Goal: Information Seeking & Learning: Compare options

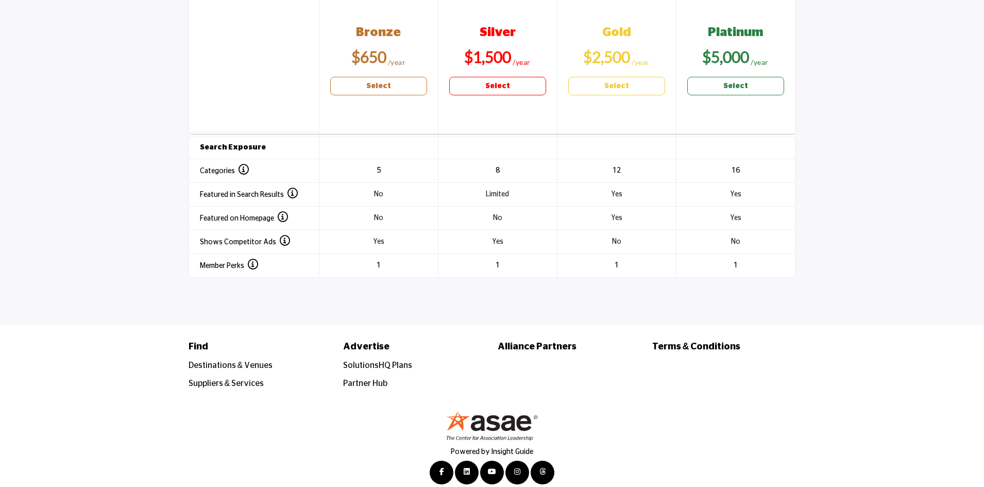
scroll to position [1399, 0]
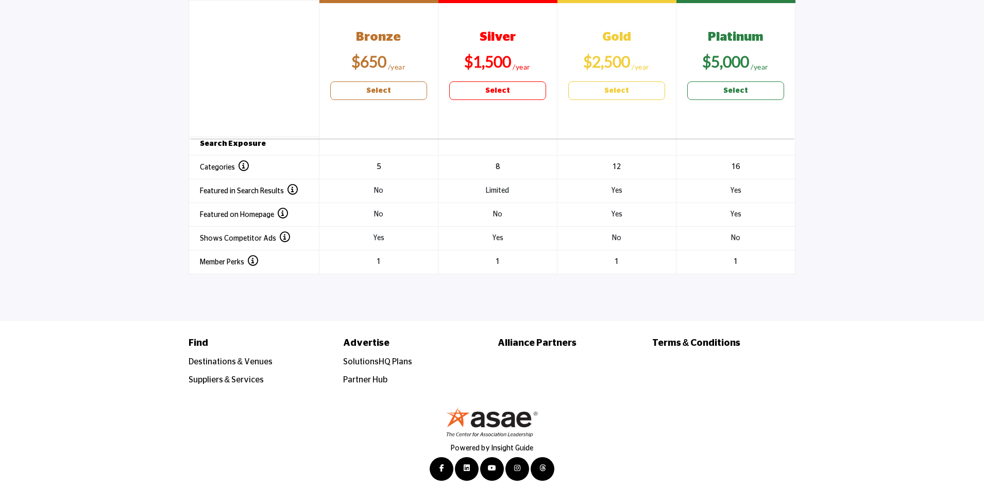
click at [87, 426] on div "Powered by Insight Guide" at bounding box center [492, 449] width 984 height 91
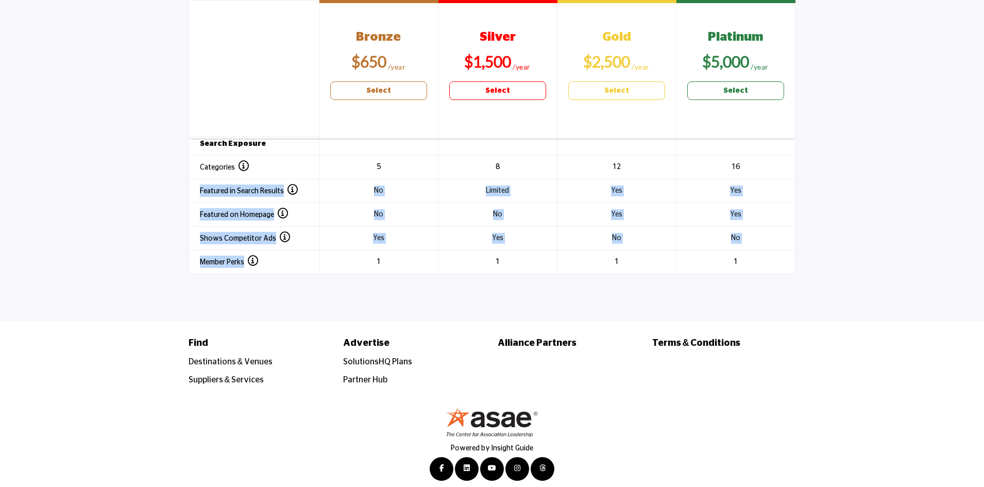
drag, startPoint x: 281, startPoint y: 254, endPoint x: 192, endPoint y: 176, distance: 118.7
click at [192, 176] on tbody "Branding Logo Custom Logo" at bounding box center [492, 63] width 606 height 420
drag, startPoint x: 778, startPoint y: 258, endPoint x: 182, endPoint y: 149, distance: 605.5
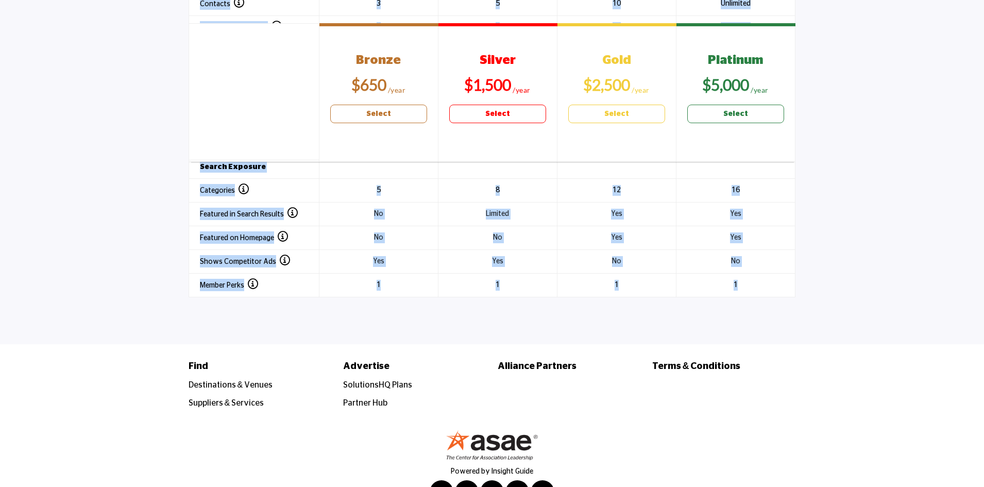
scroll to position [1348, 0]
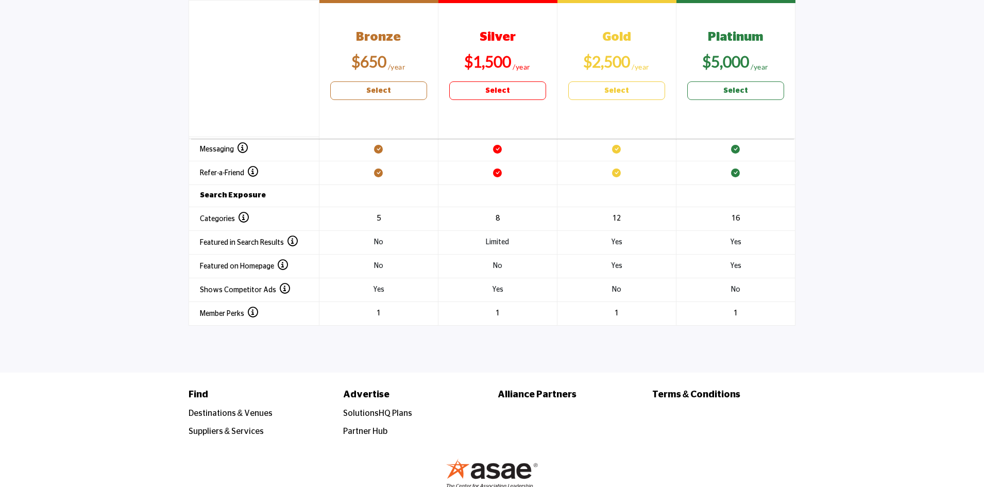
click at [849, 253] on section "Header 1 Bronze $650 Select Silver $1,500 Select Gold $2,500 Select Platinum" at bounding box center [492, 48] width 984 height 606
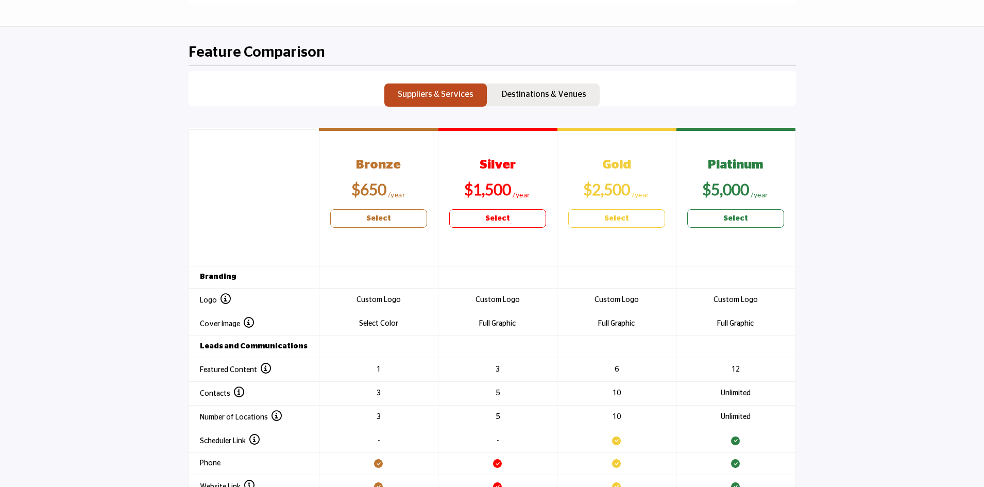
scroll to position [987, 0]
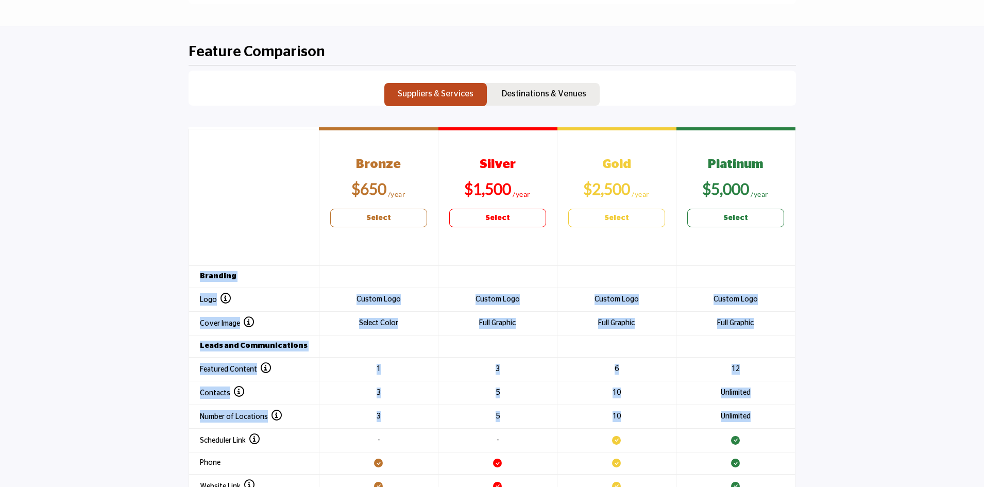
drag, startPoint x: 201, startPoint y: 275, endPoint x: 757, endPoint y: 414, distance: 572.6
click at [757, 414] on tbody "Branding Logo Custom Logo" at bounding box center [492, 475] width 606 height 420
copy tbody "Branding Logo Add your logo to your company's listing profile. Custom Logo Uplo…"
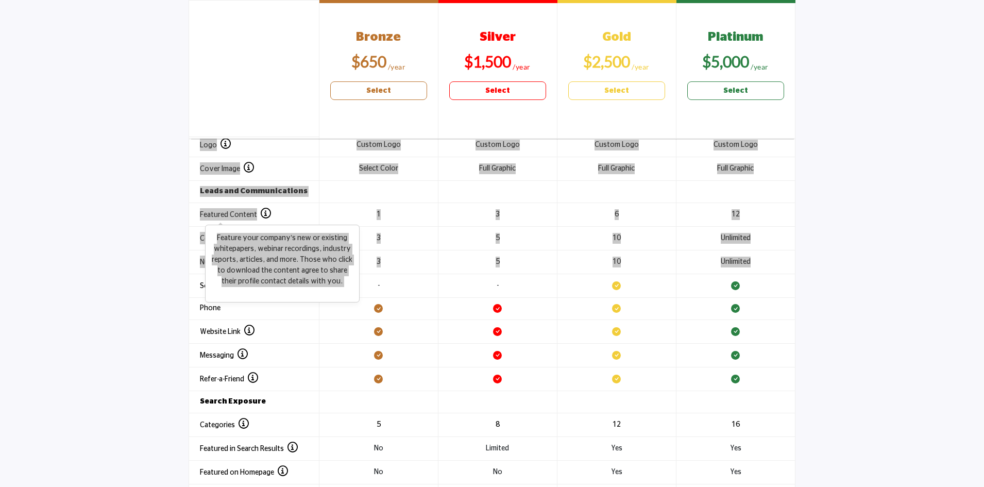
scroll to position [1193, 0]
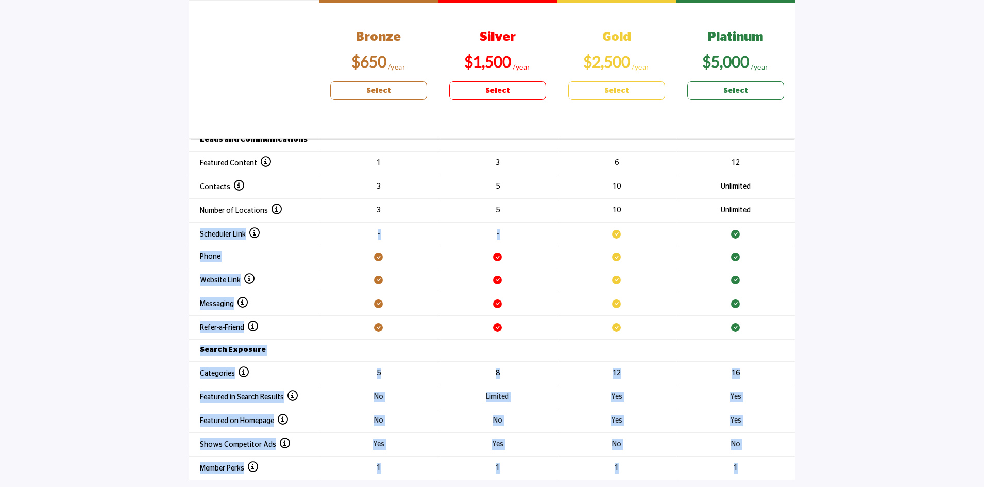
drag, startPoint x: 197, startPoint y: 232, endPoint x: 758, endPoint y: 459, distance: 605.4
click at [758, 459] on tbody "Branding Logo Custom Logo" at bounding box center [492, 269] width 606 height 420
copy tbody "Scheduler Link Schedule meetings with interested leads. - - Display a schedulin…"
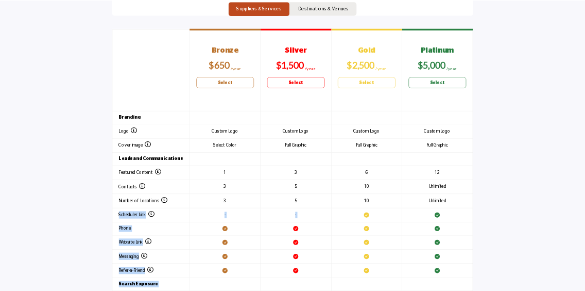
scroll to position [1039, 0]
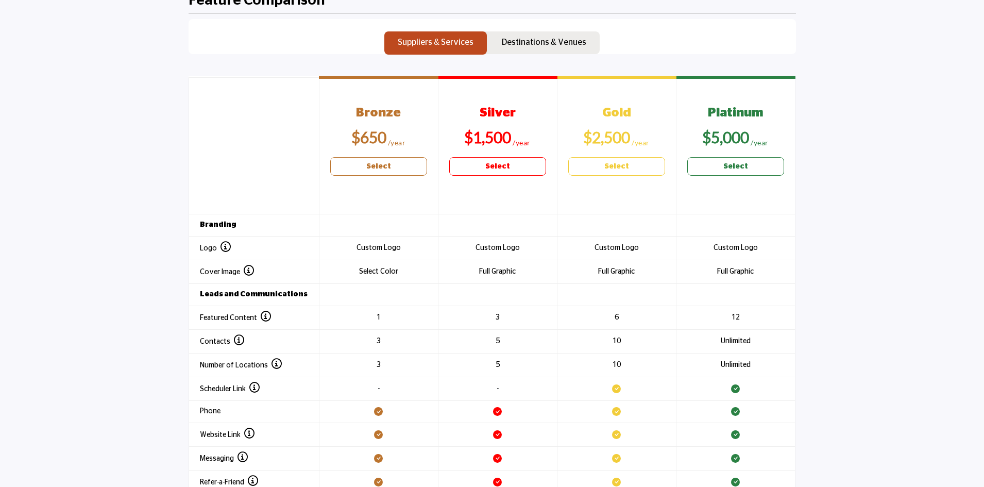
click at [86, 354] on section "Header 1 Bronze $650 Select Silver $1,500 Select Gold $2,500 Select Platinum" at bounding box center [492, 357] width 984 height 606
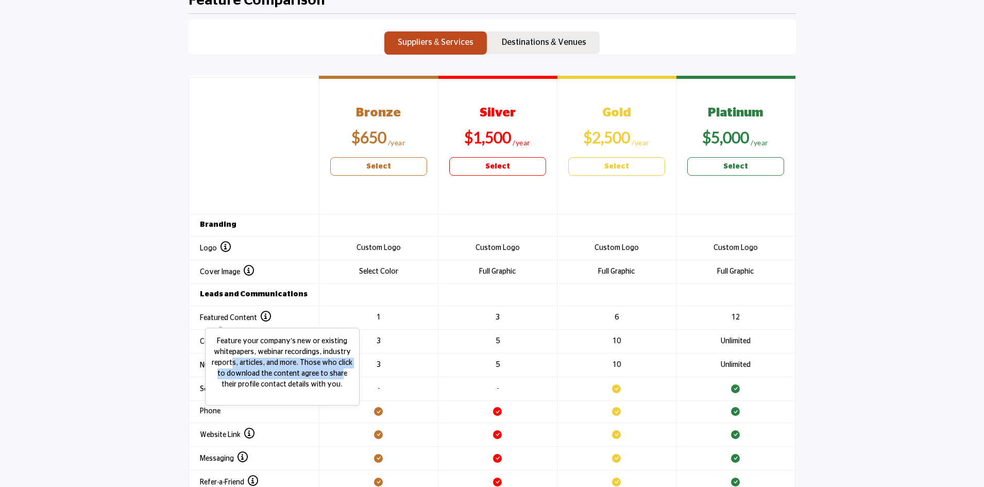
drag, startPoint x: 333, startPoint y: 377, endPoint x: 233, endPoint y: 365, distance: 100.7
click at [233, 365] on p "Feature your company’s new or existing whitepapers, webinar recordings, industr…" at bounding box center [282, 363] width 143 height 54
click at [289, 370] on p "Feature your company’s new or existing whitepapers, webinar recordings, industr…" at bounding box center [282, 363] width 143 height 54
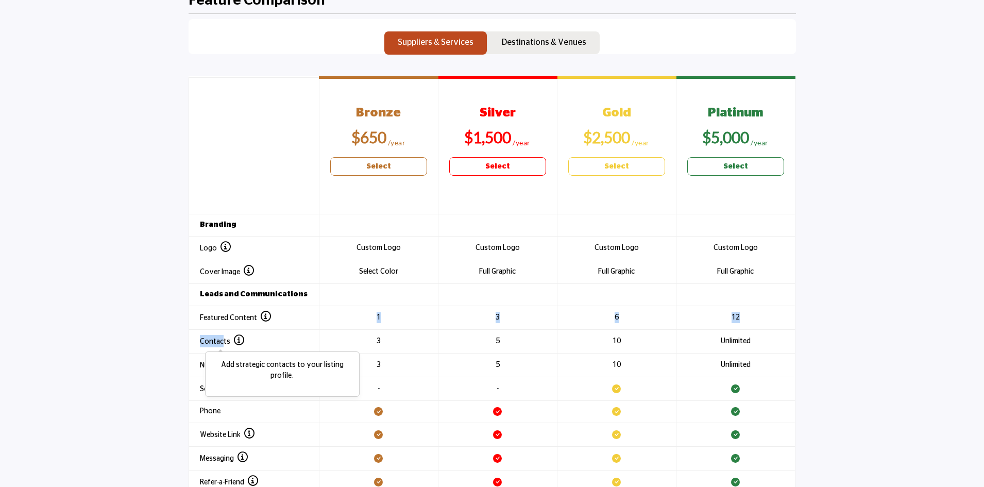
drag, startPoint x: 328, startPoint y: 386, endPoint x: 223, endPoint y: 341, distance: 114.5
click at [223, 341] on tbody "Branding Logo Custom Logo" at bounding box center [492, 424] width 606 height 420
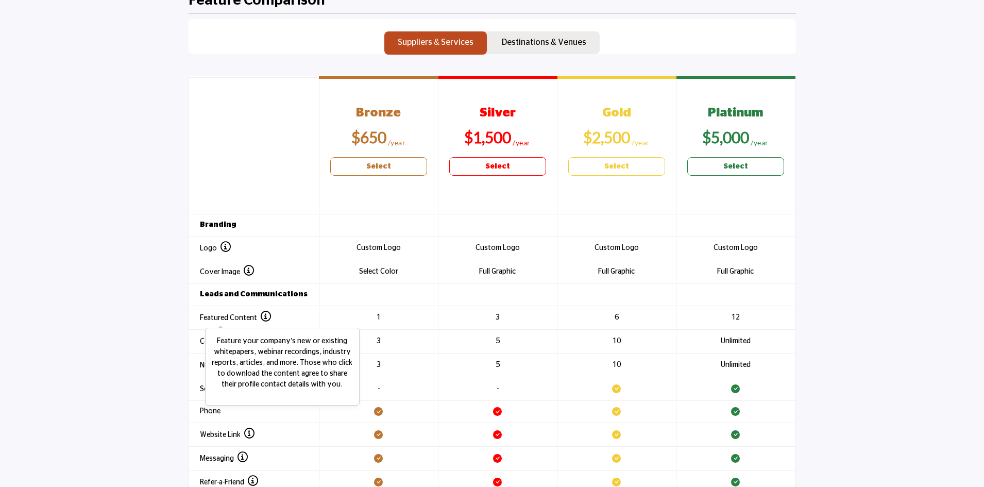
click at [265, 317] on icon at bounding box center [266, 316] width 10 height 10
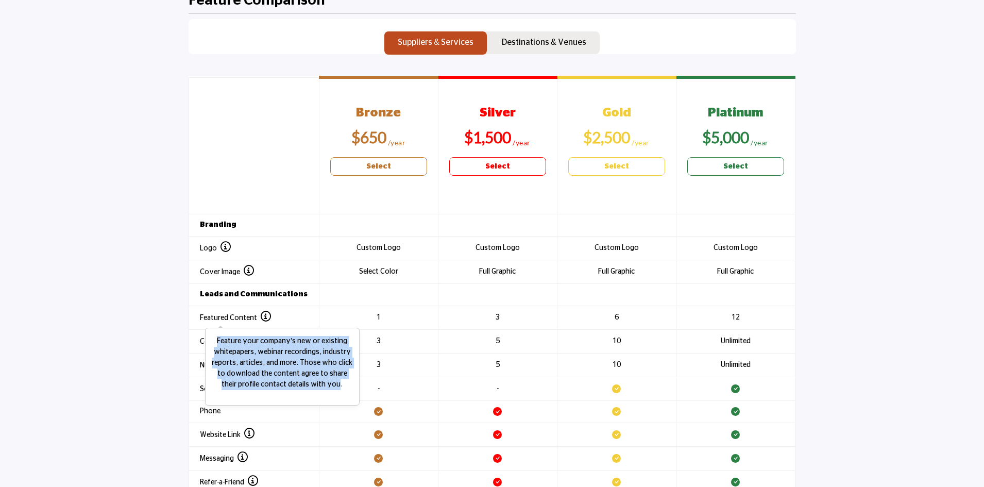
drag, startPoint x: 330, startPoint y: 382, endPoint x: 218, endPoint y: 341, distance: 119.0
click at [218, 341] on p "Feature your company’s new or existing whitepapers, webinar recordings, industr…" at bounding box center [282, 363] width 143 height 54
copy p "Feature your company’s new or existing whitepapers, webinar recordings, industr…"
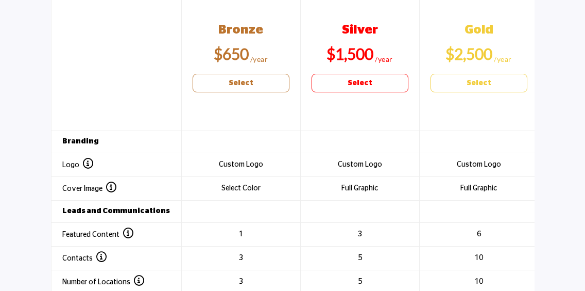
scroll to position [1090, 0]
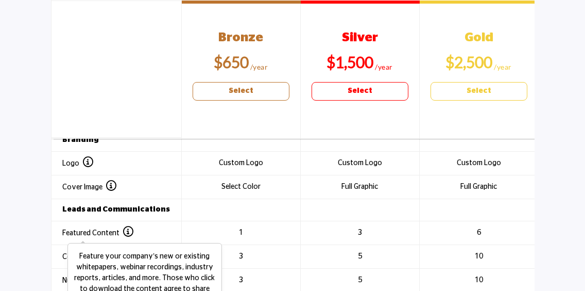
click at [125, 232] on icon at bounding box center [128, 231] width 10 height 10
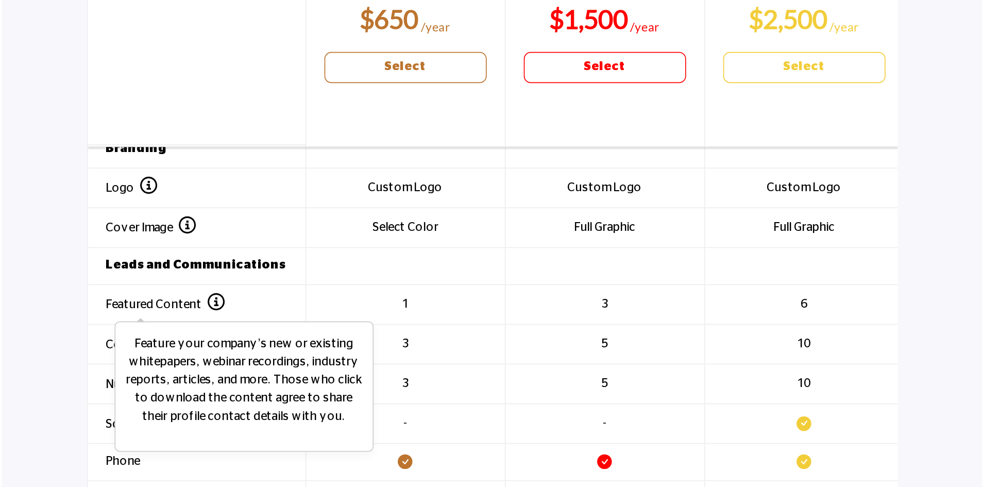
scroll to position [1142, 0]
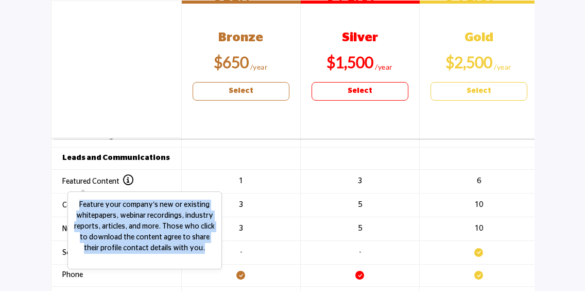
drag, startPoint x: 196, startPoint y: 247, endPoint x: 81, endPoint y: 207, distance: 121.9
click at [81, 207] on p "Feature your company’s new or existing whitepapers, webinar recordings, industr…" at bounding box center [144, 226] width 143 height 54
copy p "Feature your company’s new or existing whitepapers, webinar recordings, industr…"
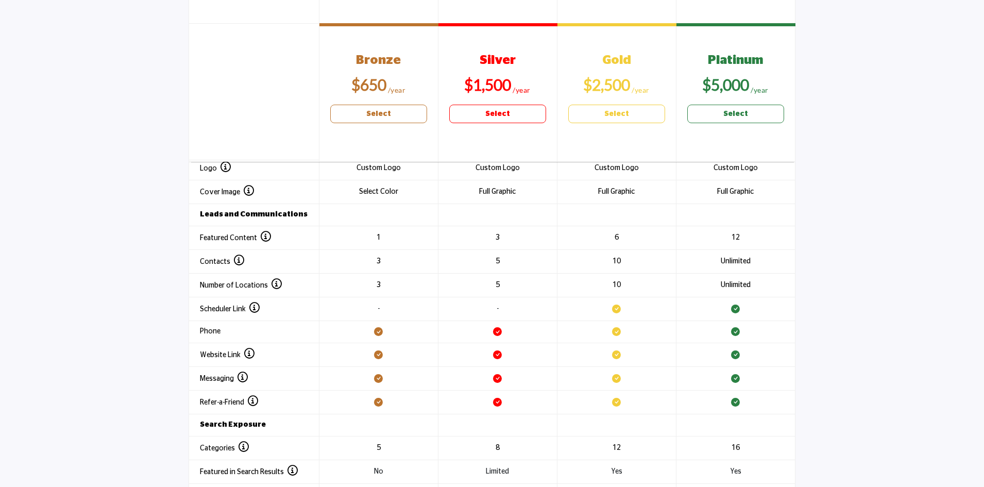
scroll to position [1090, 0]
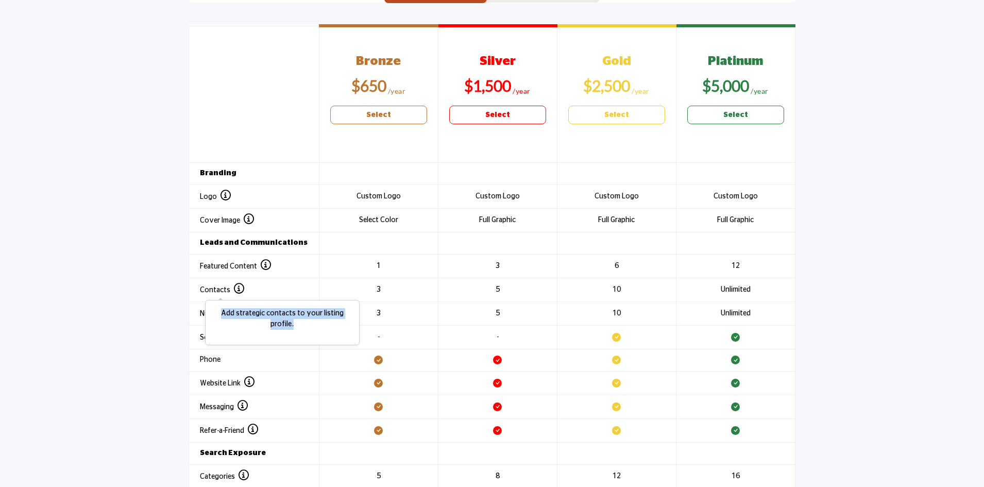
drag, startPoint x: 212, startPoint y: 310, endPoint x: 351, endPoint y: 318, distance: 139.4
click at [351, 318] on span "Add strategic contacts to your listing profile." at bounding box center [282, 322] width 155 height 45
copy p "Add strategic contacts to your listing profile."
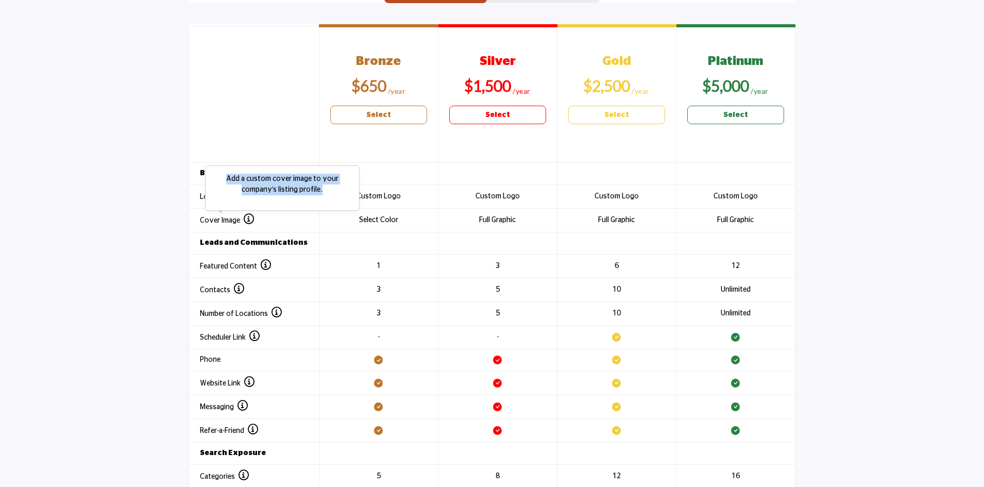
drag, startPoint x: 325, startPoint y: 191, endPoint x: 227, endPoint y: 177, distance: 99.3
click at [227, 177] on p "Add a custom cover image to your company's listing profile." at bounding box center [282, 185] width 143 height 22
copy p "Add a custom cover image to your company's listing profile."
drag, startPoint x: 301, startPoint y: 167, endPoint x: 220, endPoint y: 157, distance: 81.5
click at [220, 157] on p "Add your logo to your company's listing profile." at bounding box center [282, 161] width 143 height 22
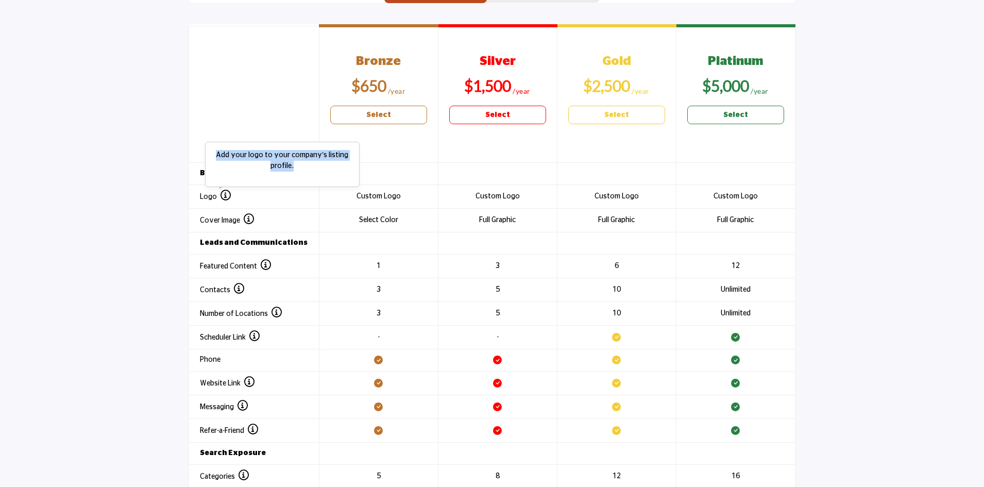
copy p "Add your logo to your company's listing profile."
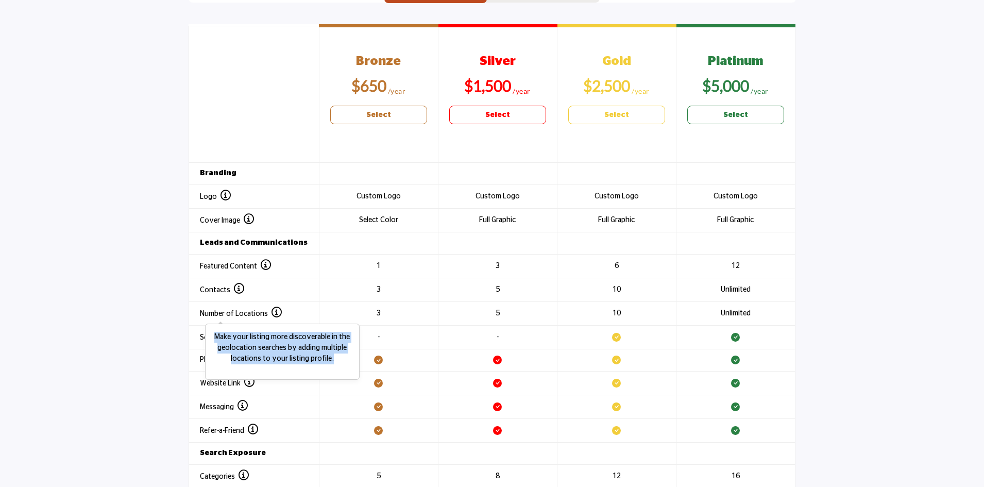
drag, startPoint x: 332, startPoint y: 357, endPoint x: 213, endPoint y: 337, distance: 120.7
click at [213, 337] on p "Make your listing more discoverable in the geolocation searches by adding multi…" at bounding box center [282, 348] width 143 height 32
copy p "Make your listing more discoverable in the geolocation searches by adding multi…"
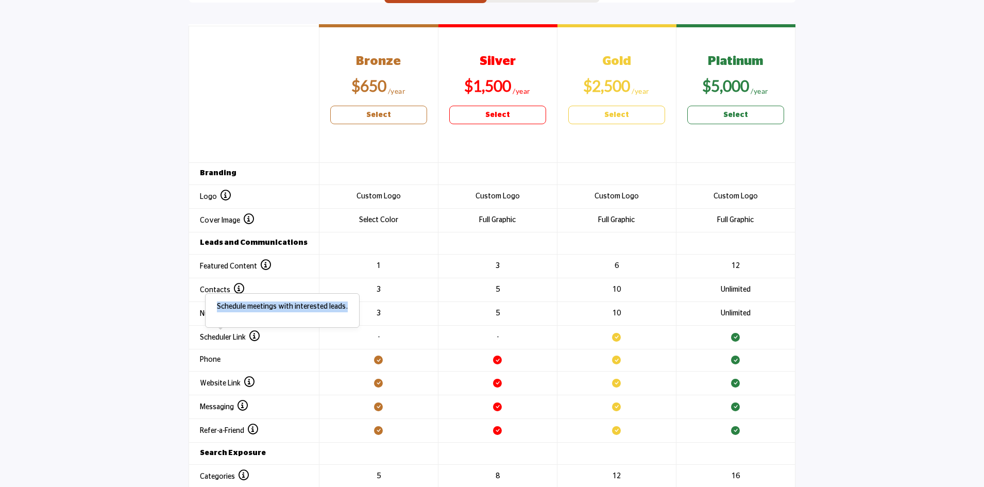
drag, startPoint x: 348, startPoint y: 305, endPoint x: 212, endPoint y: 297, distance: 136.2
click at [212, 297] on span "Schedule meetings with interested leads." at bounding box center [282, 310] width 155 height 35
copy p "Schedule meetings with interested leads."
click at [119, 348] on section "Header 1 Bronze $650 Select Silver $1,500 Select Gold $2,500 Select Platinum" at bounding box center [492, 306] width 984 height 606
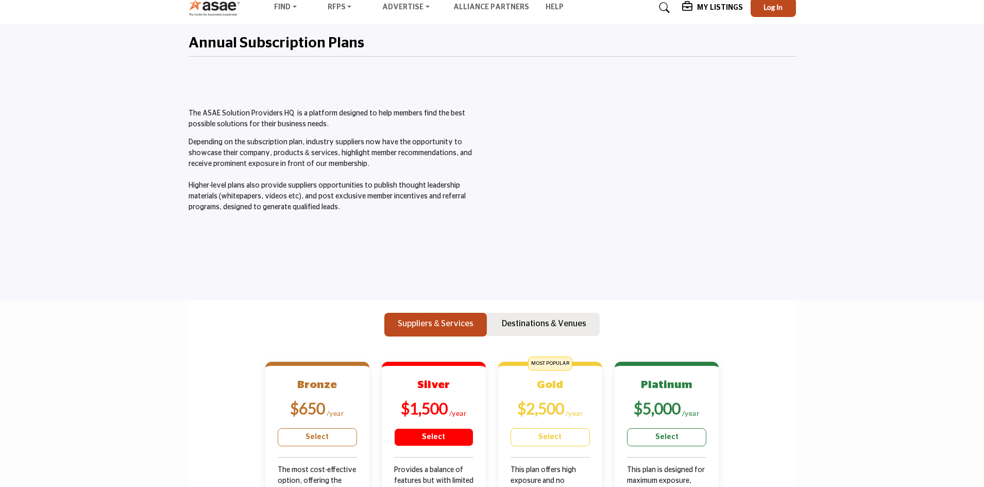
scroll to position [0, 0]
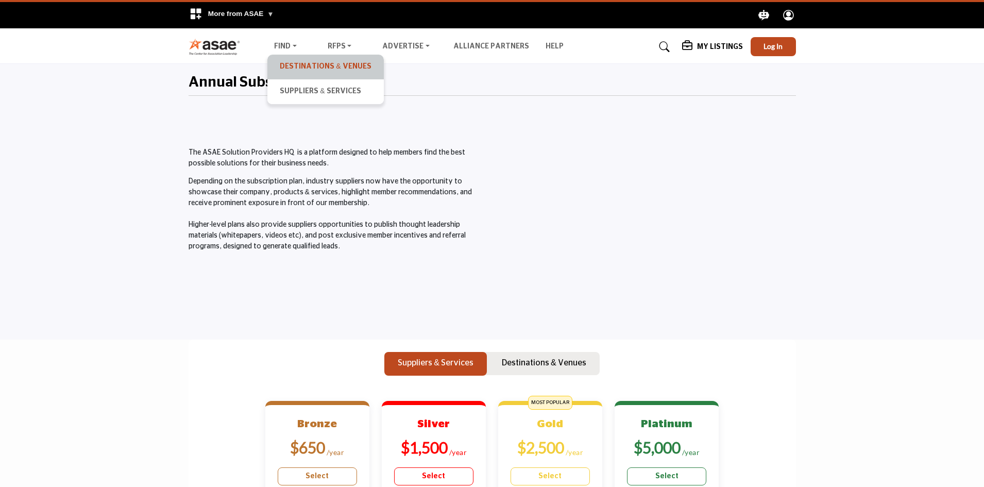
click at [293, 63] on link "Destinations & Venues" at bounding box center [326, 67] width 106 height 14
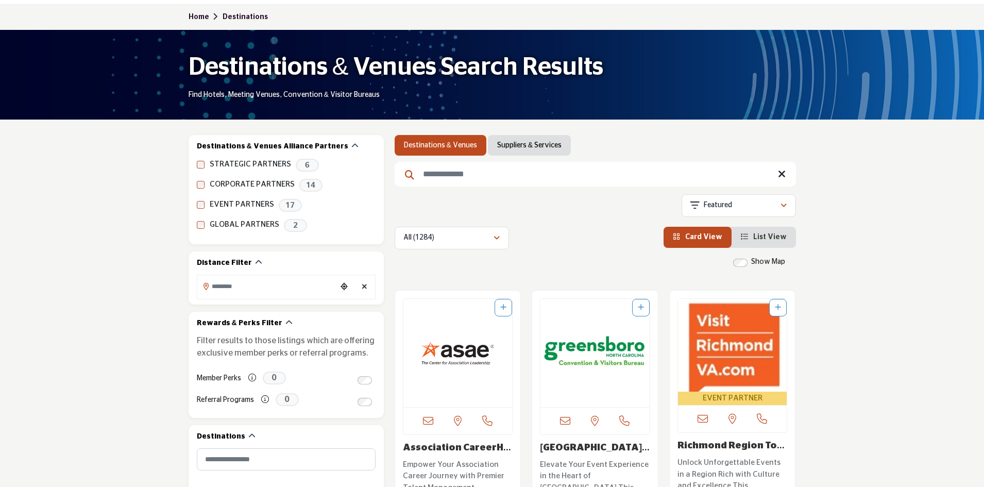
scroll to position [258, 0]
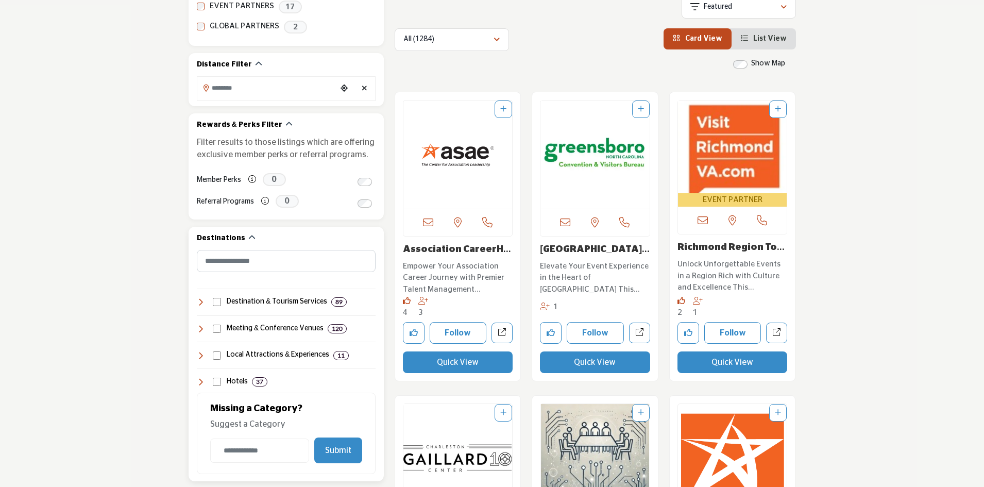
click at [241, 302] on h4 "Destination & Tourism Services" at bounding box center [277, 302] width 100 height 10
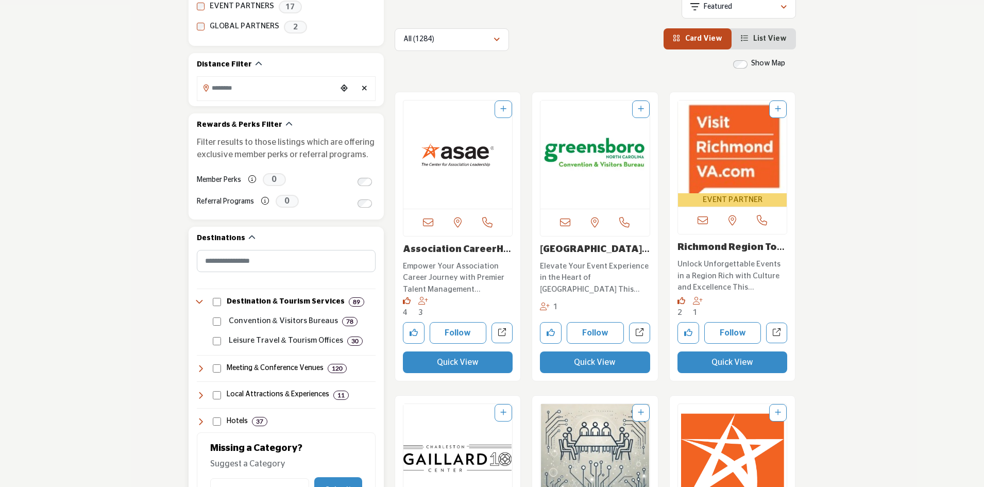
click at [251, 339] on p "Leisure Travel & Tourism Offices" at bounding box center [286, 341] width 114 height 12
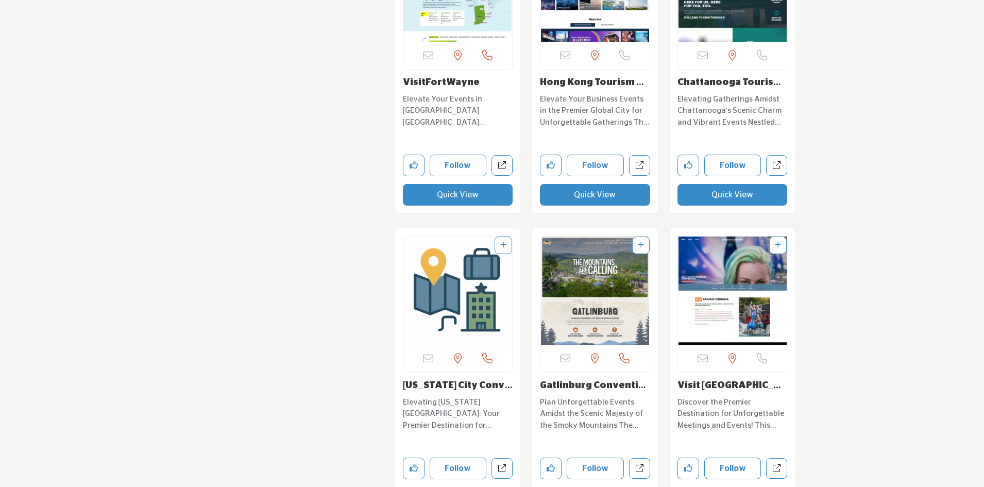
scroll to position [3349, 0]
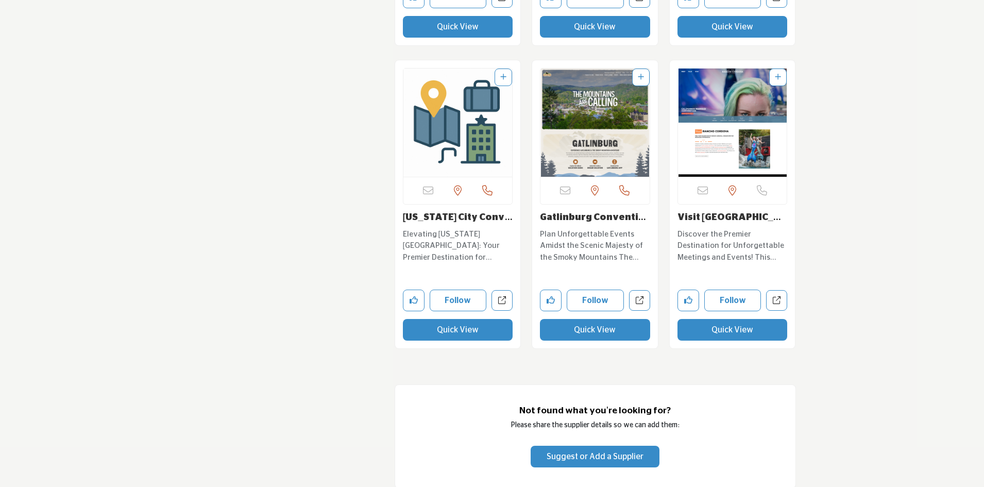
click at [450, 122] on img "Open Listing in new tab" at bounding box center [457, 123] width 109 height 108
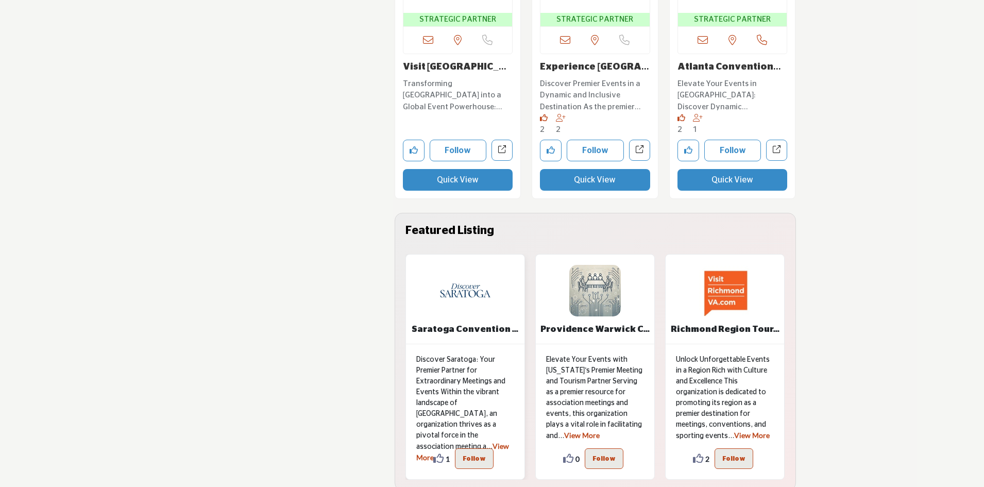
scroll to position [2346, 0]
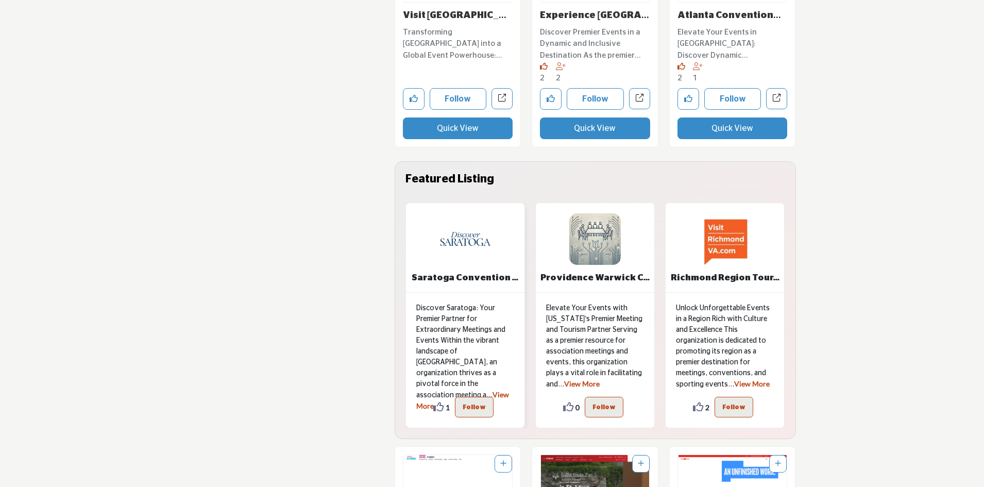
click at [470, 390] on link "View More" at bounding box center [462, 400] width 93 height 20
click at [461, 268] on div "Saratoga Convention ..." at bounding box center [465, 248] width 119 height 90
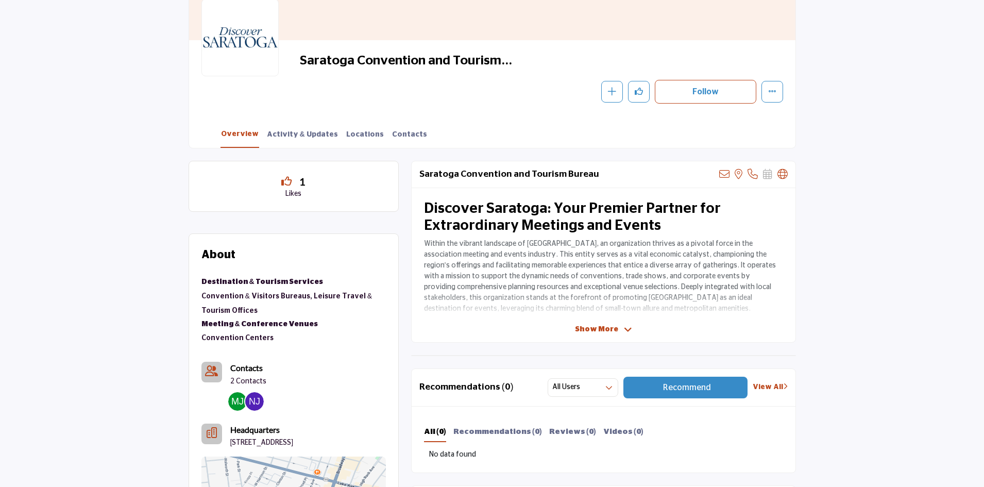
scroll to position [206, 0]
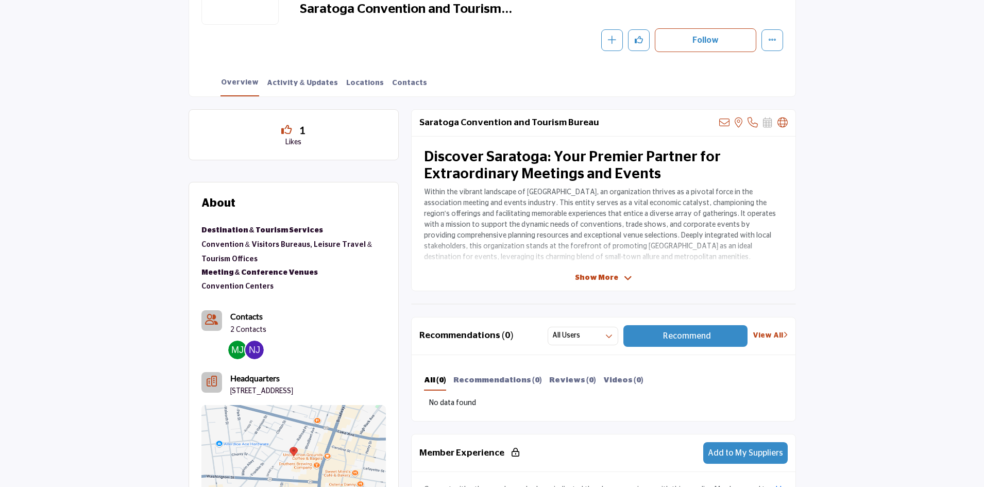
click at [597, 277] on span "Show More" at bounding box center [596, 278] width 43 height 11
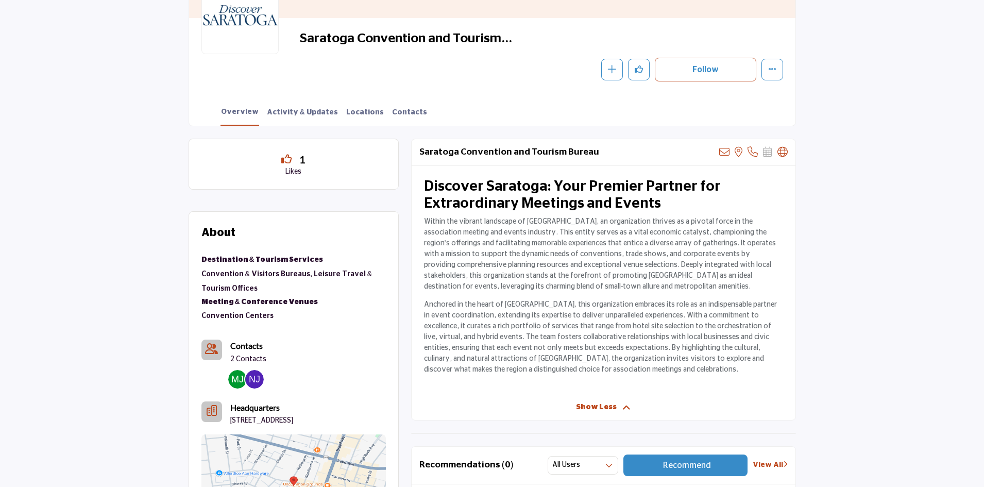
scroll to position [155, 0]
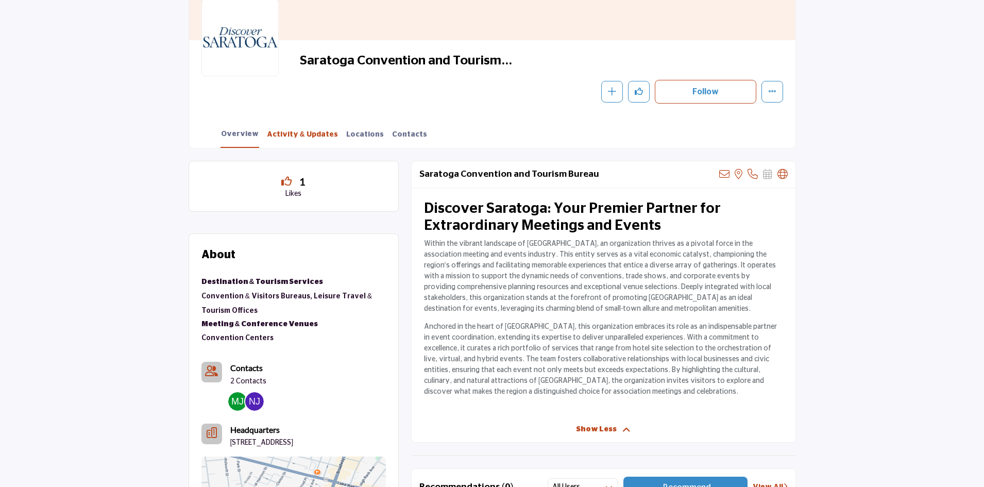
click at [288, 136] on link "Activity & Updates" at bounding box center [302, 138] width 72 height 18
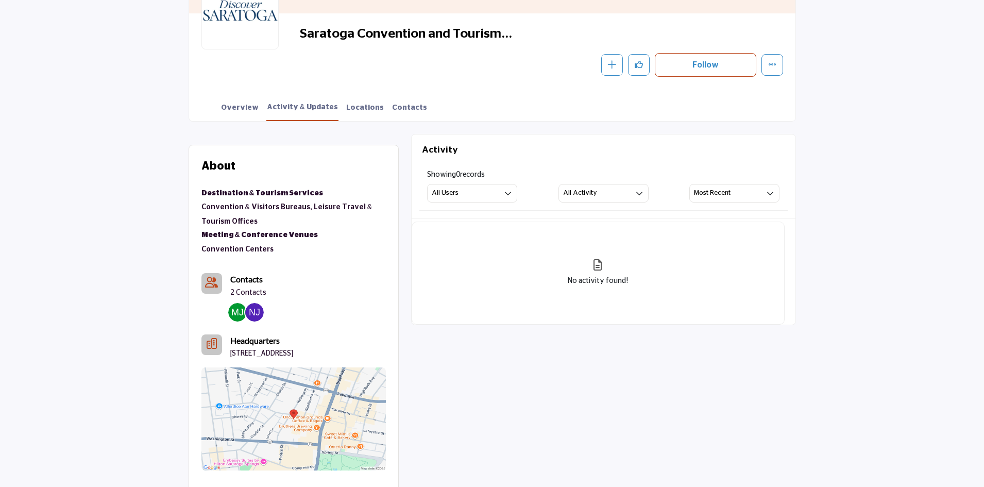
scroll to position [155, 0]
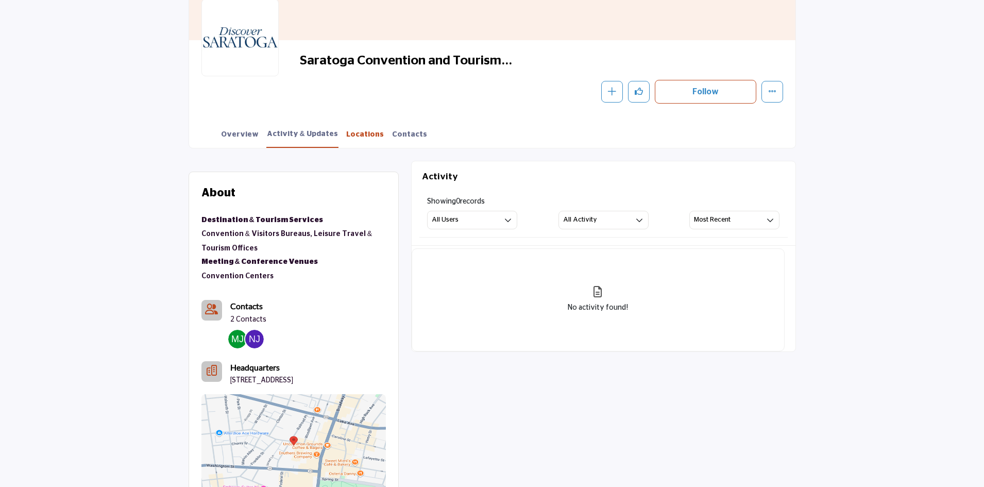
click at [346, 129] on link "Locations" at bounding box center [365, 138] width 39 height 18
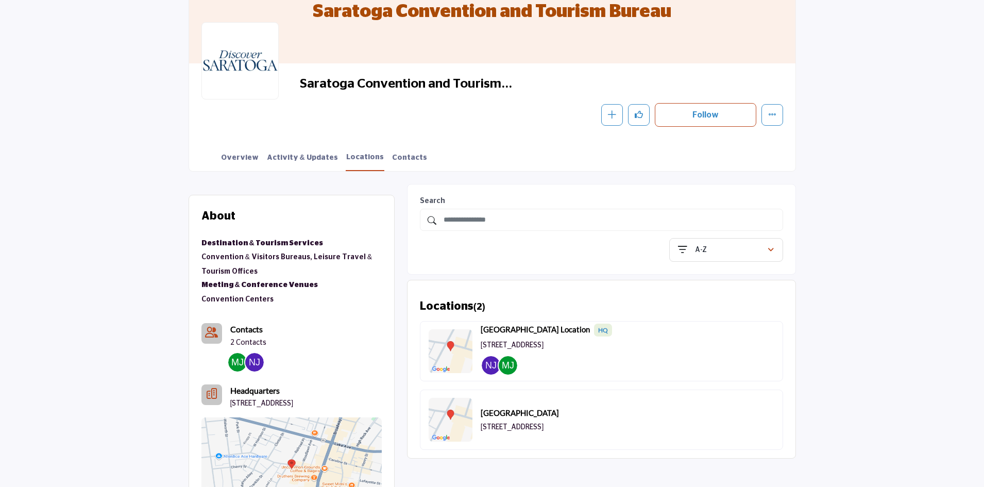
scroll to position [103, 0]
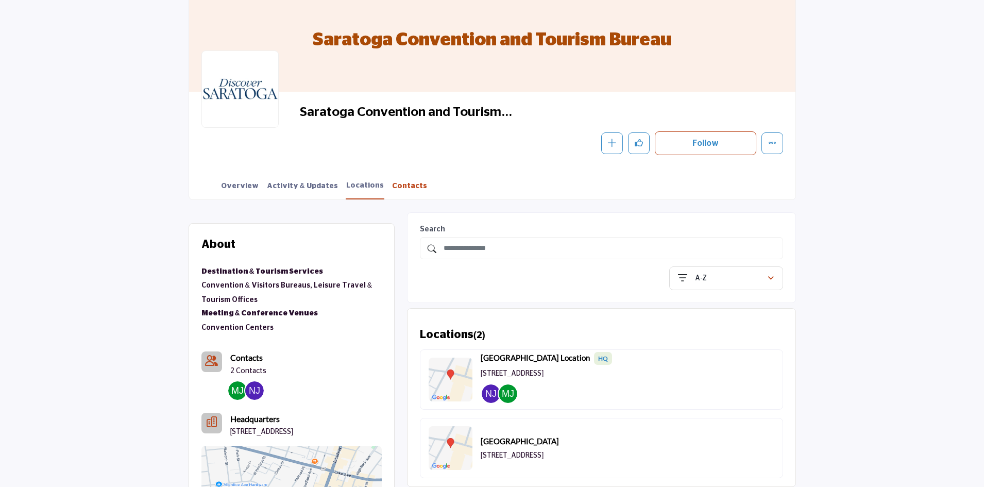
click at [392, 187] on link "Contacts" at bounding box center [410, 190] width 36 height 18
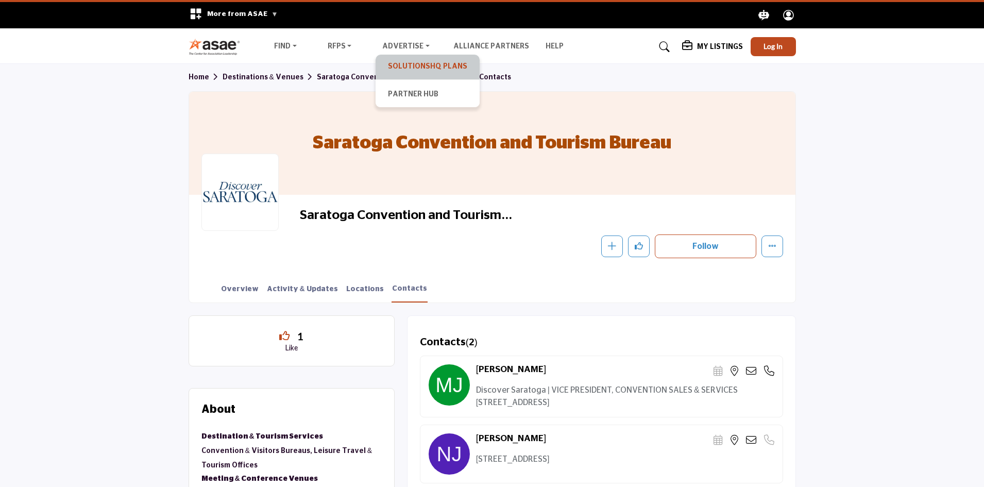
click at [416, 63] on link "SolutionsHQ Plans" at bounding box center [428, 67] width 94 height 14
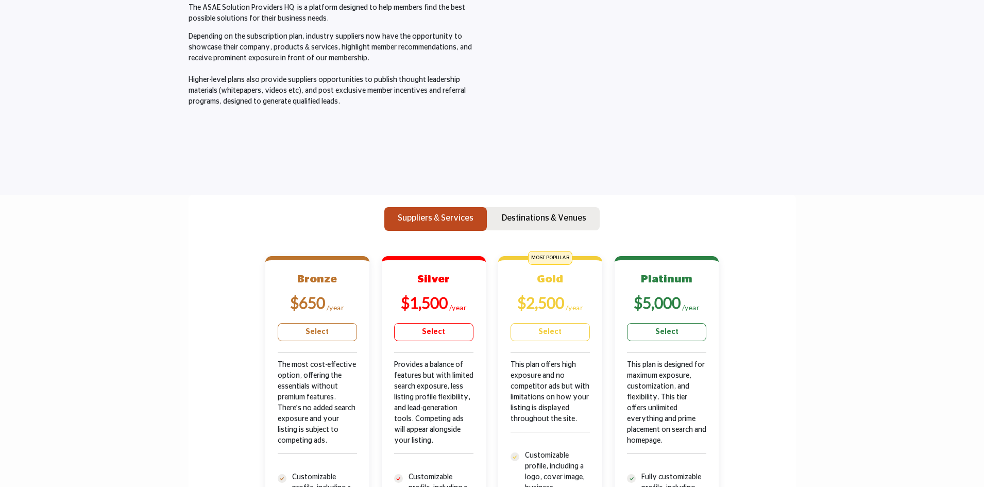
scroll to position [155, 0]
